Goal: Task Accomplishment & Management: Complete application form

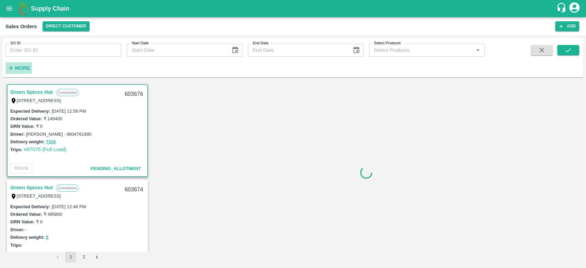
click at [18, 70] on strong "More" at bounding box center [22, 67] width 15 height 5
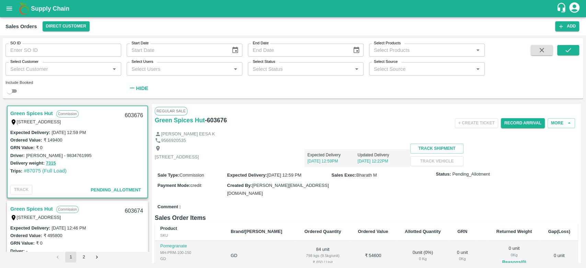
click at [18, 70] on input "Select Customer" at bounding box center [58, 68] width 100 height 9
type input "iniya"
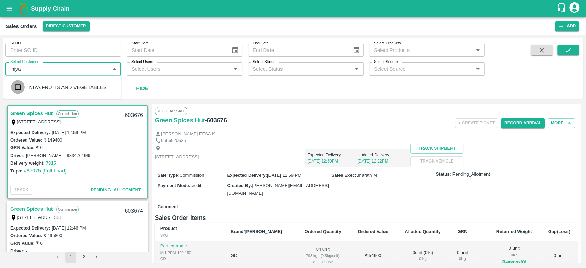
click at [19, 87] on input "checkbox" at bounding box center [18, 87] width 14 height 14
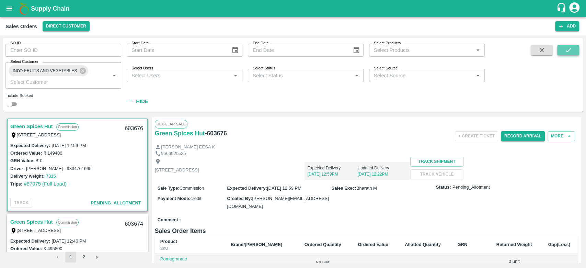
click at [565, 50] on icon "submit" at bounding box center [569, 50] width 8 height 8
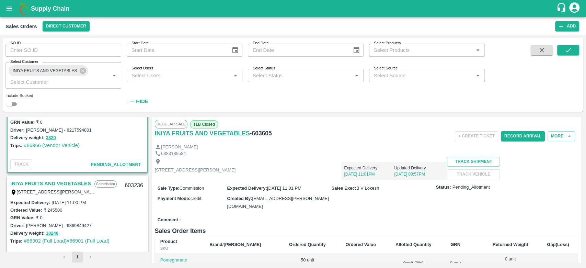
scroll to position [53, 0]
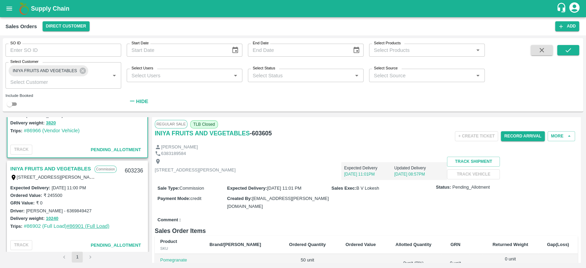
click at [88, 224] on link "#86901 (Full Load)" at bounding box center [88, 225] width 43 height 5
click at [42, 225] on link "#86902 (Full Load)" at bounding box center [45, 225] width 43 height 5
